Goal: Task Accomplishment & Management: Complete application form

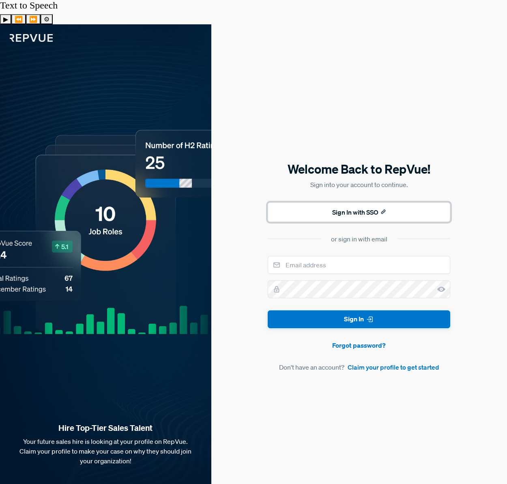
click at [376, 202] on button "Sign In with SSO" at bounding box center [359, 211] width 182 height 19
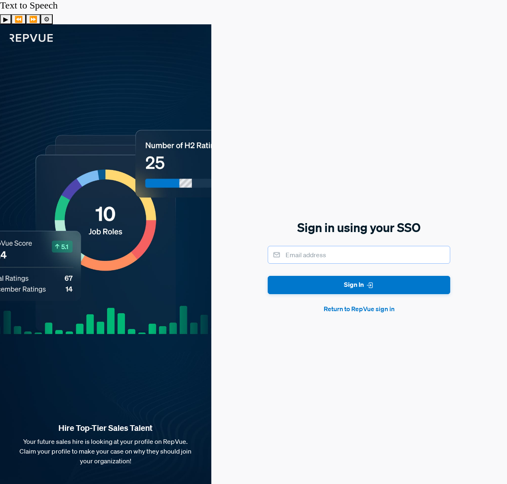
click at [301, 246] on input "email" at bounding box center [359, 255] width 182 height 18
type input "[EMAIL_ADDRESS][DOMAIN_NAME]"
click at [375, 276] on button "Sign In" at bounding box center [359, 285] width 182 height 18
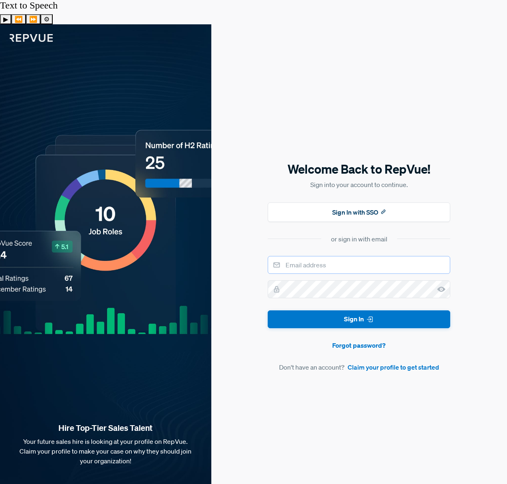
click at [304, 256] on input "email" at bounding box center [359, 265] width 182 height 18
type input "[EMAIL_ADDRESS][DOMAIN_NAME]"
click at [268, 310] on button "Sign In" at bounding box center [359, 319] width 182 height 18
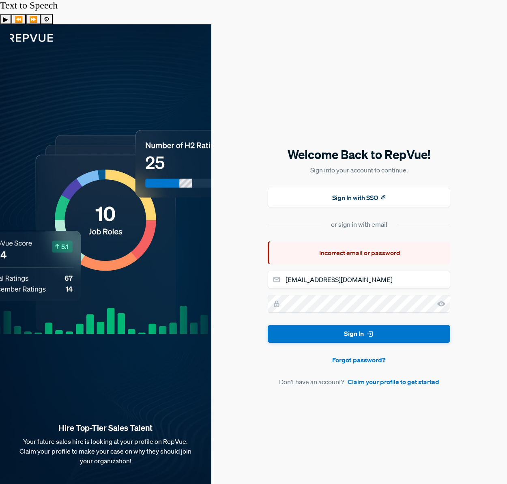
click at [443, 301] on use at bounding box center [441, 303] width 8 height 5
click at [405, 377] on link "Claim your profile to get started" at bounding box center [393, 382] width 92 height 10
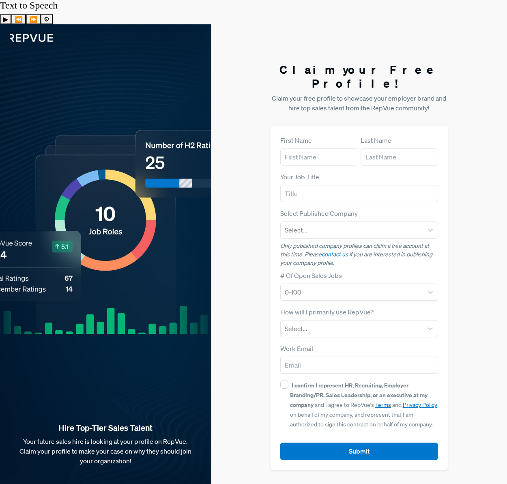
click at [326, 138] on form "First Name Last Name Your Job Title Select Published Company Select... Only pub…" at bounding box center [359, 297] width 158 height 324
click at [323, 148] on input "text" at bounding box center [318, 156] width 77 height 17
type input "Ann"
type input "Nguyen"
type input "G2"
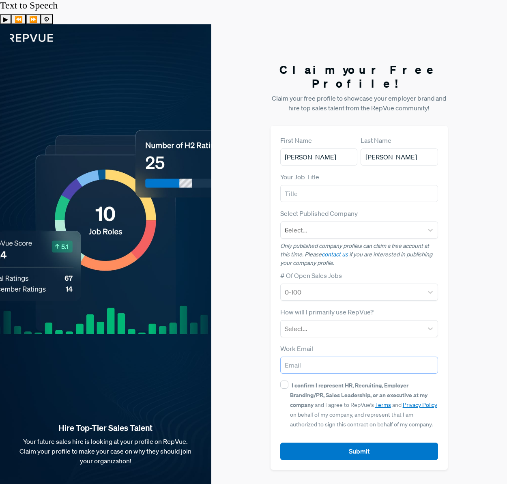
type input "[EMAIL_ADDRESS][DOMAIN_NAME]"
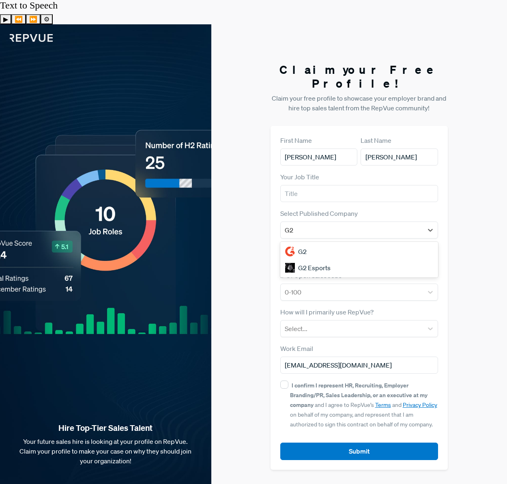
click at [303, 243] on div "G2" at bounding box center [359, 251] width 158 height 16
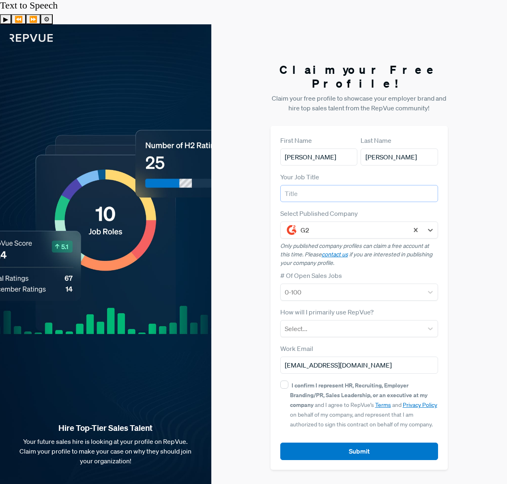
click at [313, 185] on input "text" at bounding box center [359, 193] width 158 height 17
type input "Culture and Communications Manager"
click at [329, 286] on div at bounding box center [352, 291] width 135 height 11
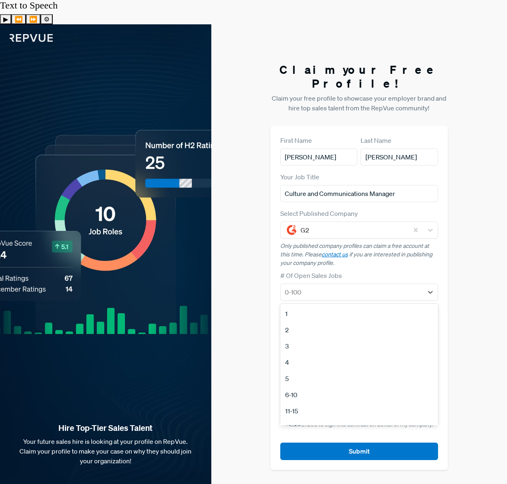
click at [285, 386] on div "6-10" at bounding box center [359, 394] width 158 height 16
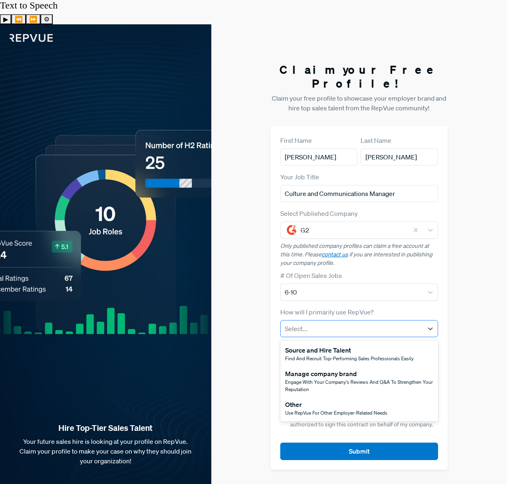
click at [315, 323] on div at bounding box center [352, 328] width 135 height 11
click at [316, 378] on span "Engage with your company's reviews and Q&A to strengthen your reputation" at bounding box center [359, 385] width 148 height 14
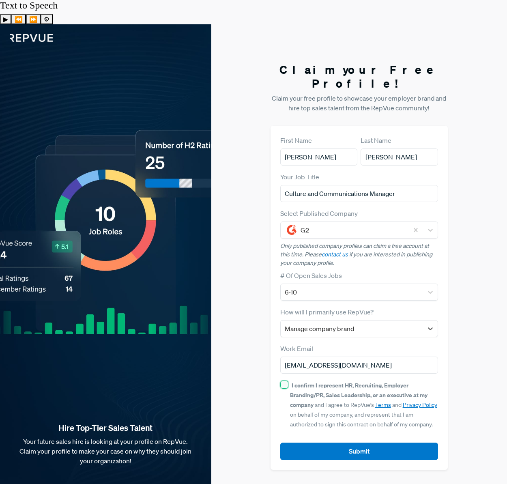
click at [285, 380] on input "I confirm I represent HR, Recruiting, Employer Branding/PR, Sales Leadership, o…" at bounding box center [284, 384] width 8 height 8
checkbox input "true"
click at [381, 442] on button "Submit" at bounding box center [359, 450] width 158 height 17
